Goal: Ask a question: Seek information or help from site administrators or community

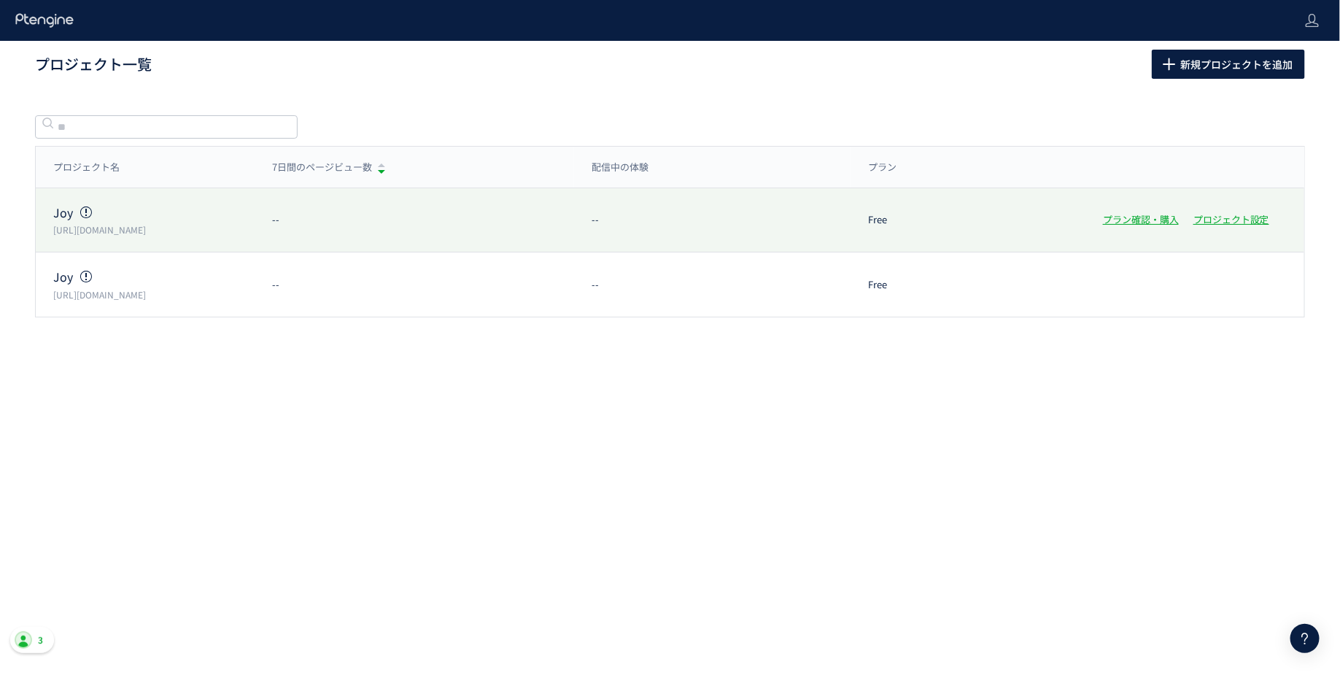
click at [228, 221] on div "Joy https://drjoy.co.jp/" at bounding box center [145, 220] width 219 height 32
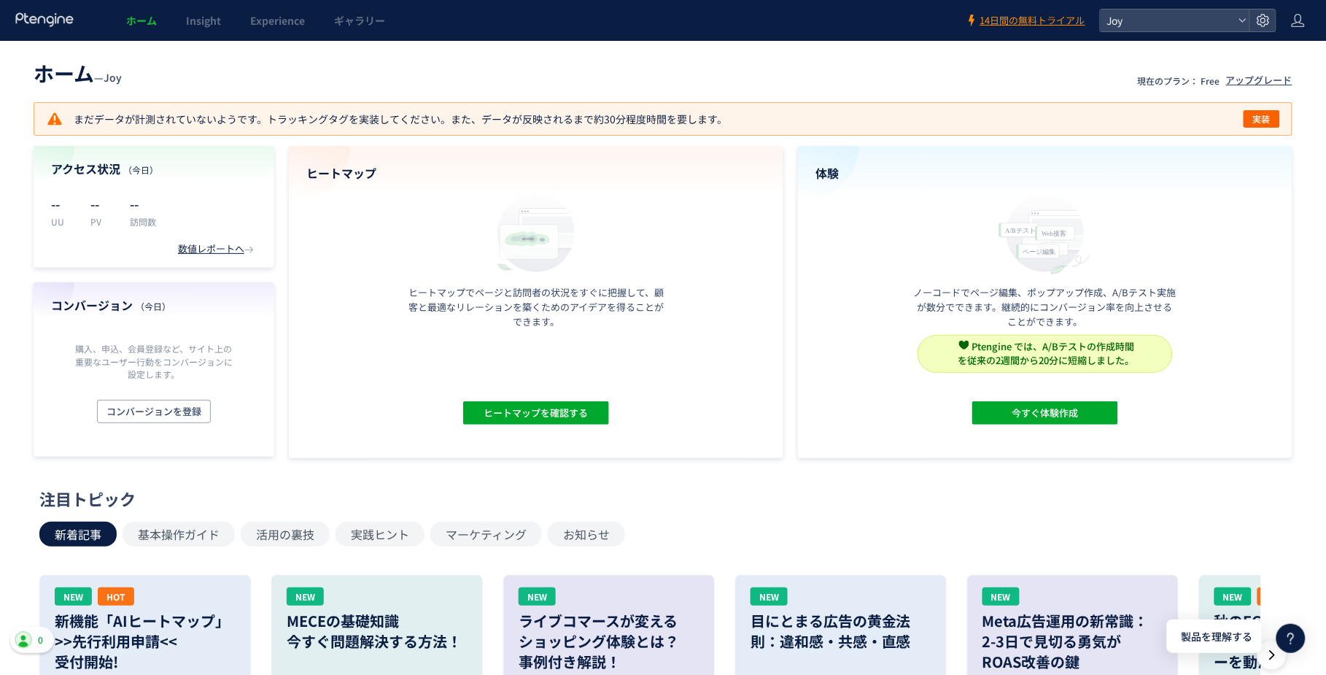
click at [1295, 638] on icon at bounding box center [1291, 638] width 18 height 18
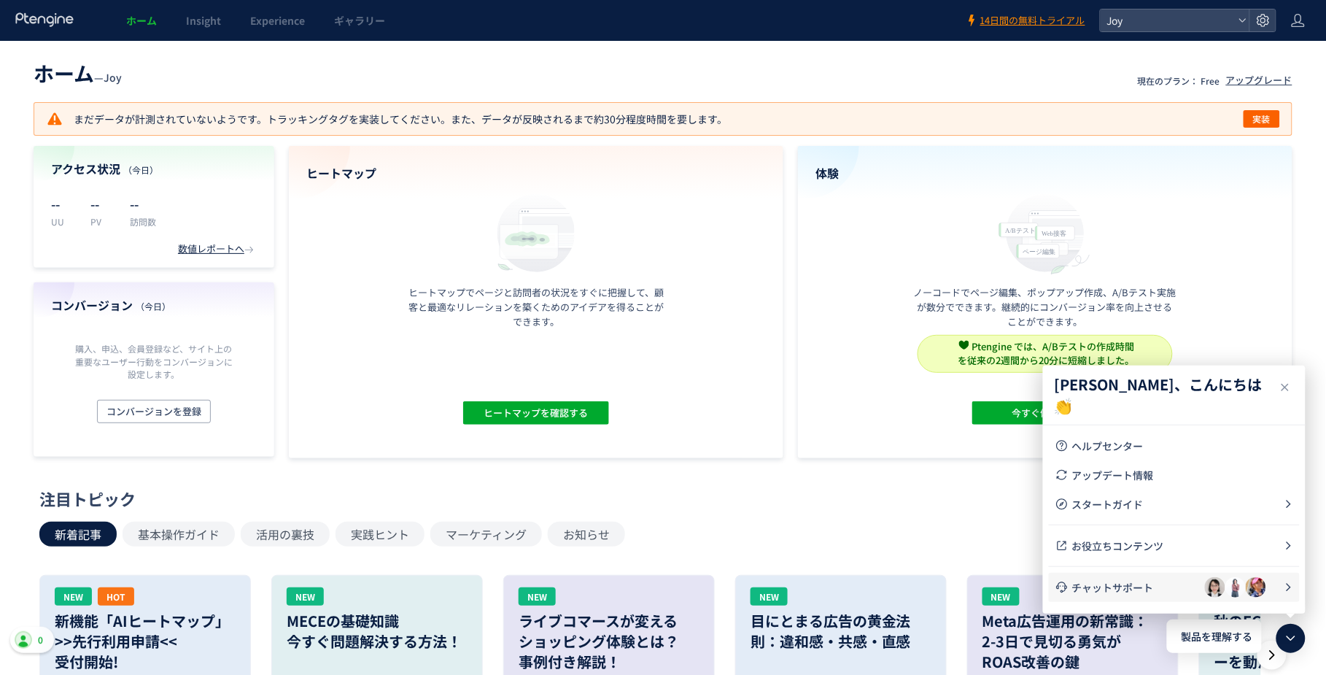
click at [1117, 587] on span "チャットサポート" at bounding box center [1138, 587] width 133 height 15
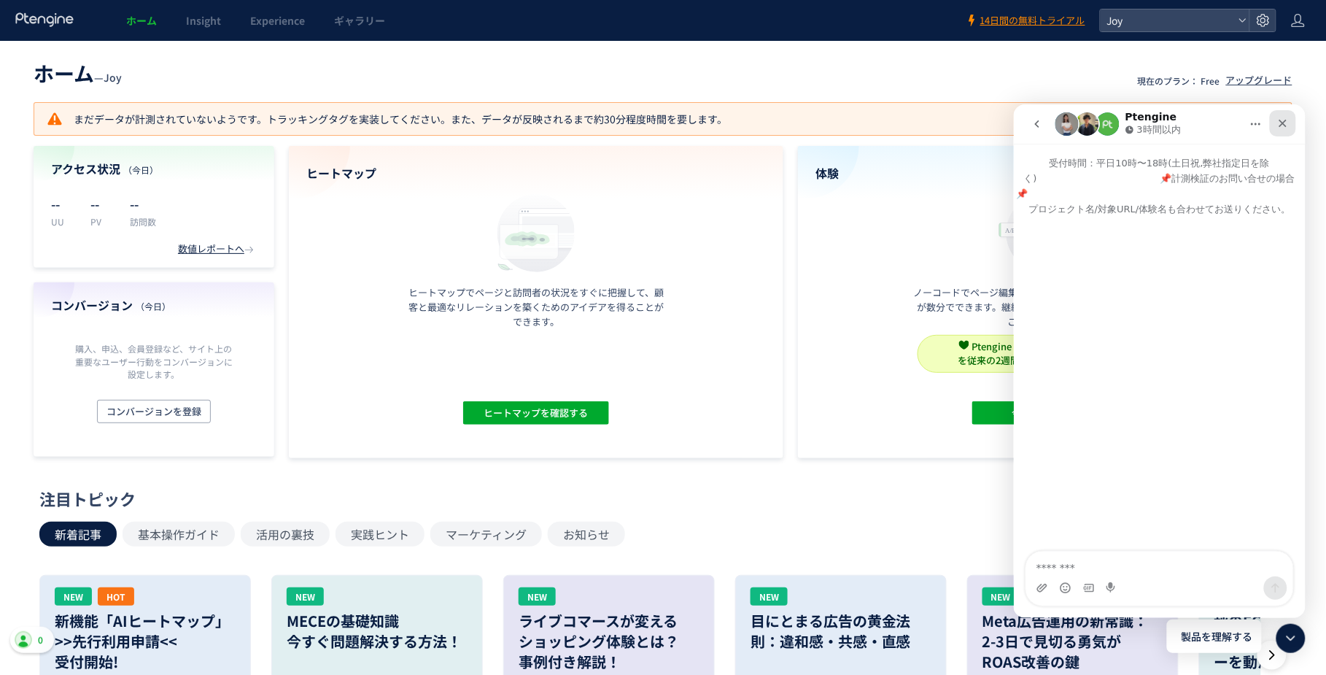
click at [1283, 123] on icon "クローズ" at bounding box center [1282, 123] width 12 height 12
